Goal: Check status: Check status

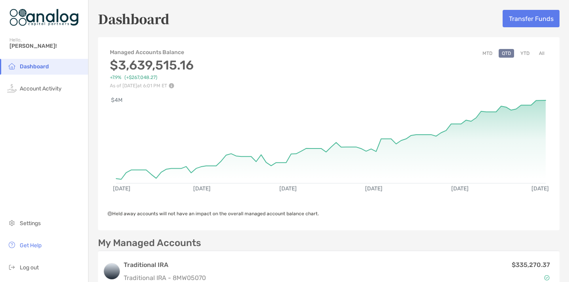
click at [374, 100] on div "[DATE] [DATE] [DATE] [DATE] [DATE] [DATE] $4M" at bounding box center [328, 144] width 461 height 113
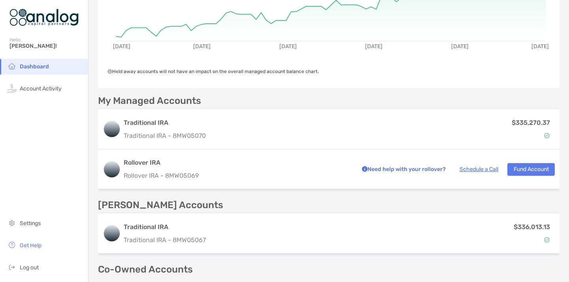
scroll to position [158, 0]
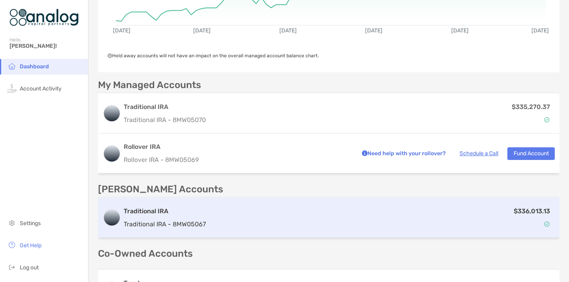
click at [326, 220] on div "$336,013.13" at bounding box center [382, 217] width 346 height 23
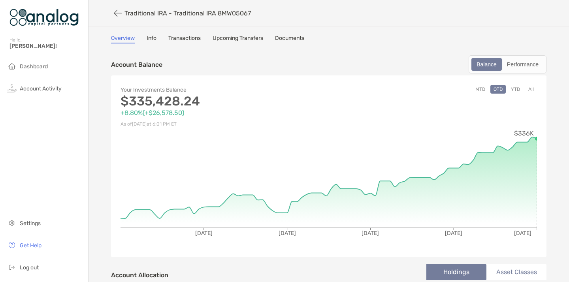
click at [117, 11] on icon "button" at bounding box center [118, 13] width 8 height 9
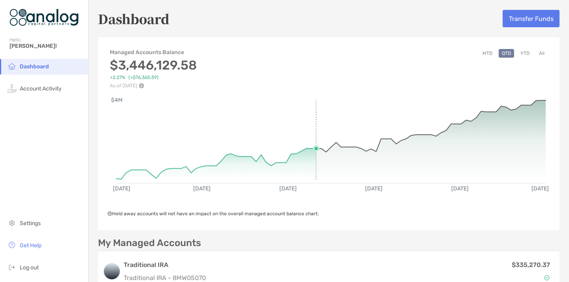
click at [315, 101] on rect at bounding box center [330, 137] width 429 height 75
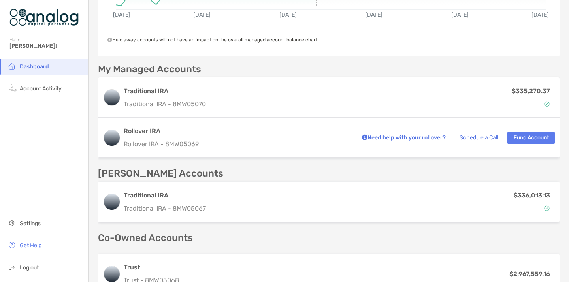
scroll to position [205, 0]
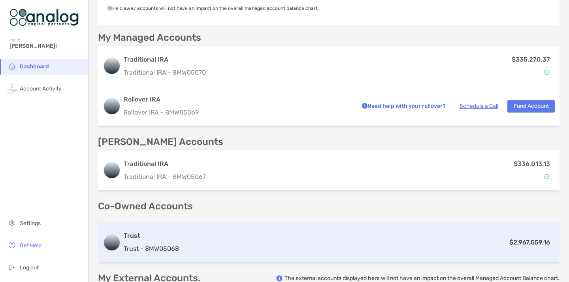
click at [293, 238] on div "$2,967,559.16" at bounding box center [368, 242] width 372 height 10
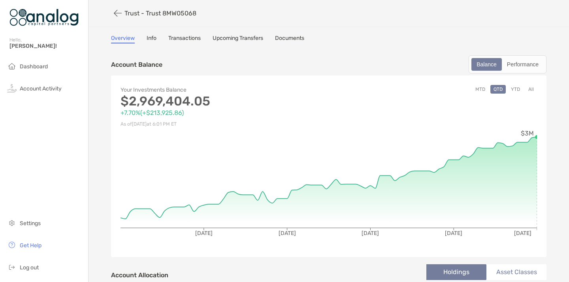
click at [479, 92] on button "MTD" at bounding box center [480, 89] width 16 height 9
